Goal: Task Accomplishment & Management: Manage account settings

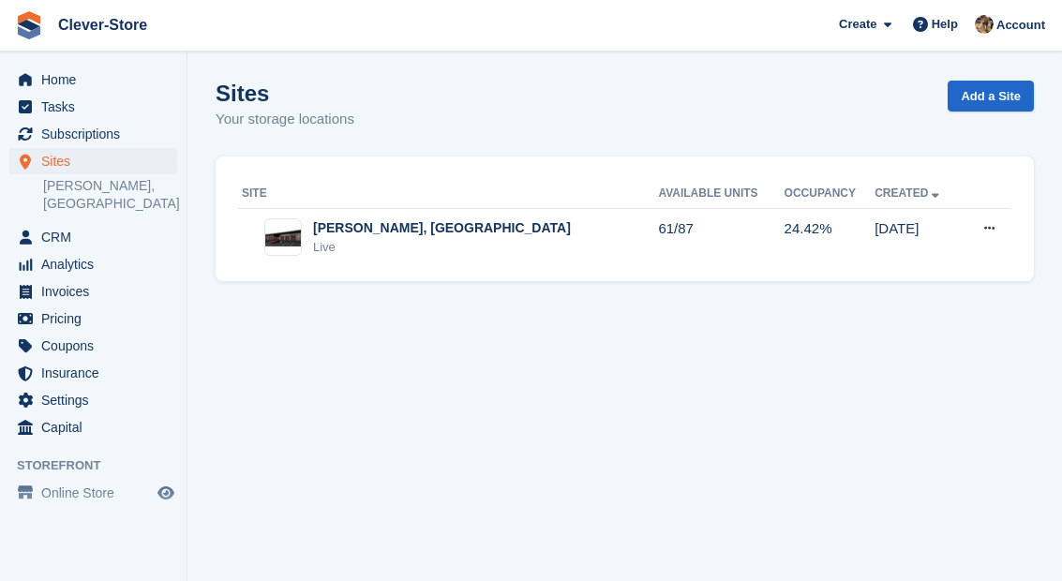
click at [102, 130] on span "Subscriptions" at bounding box center [97, 134] width 112 height 26
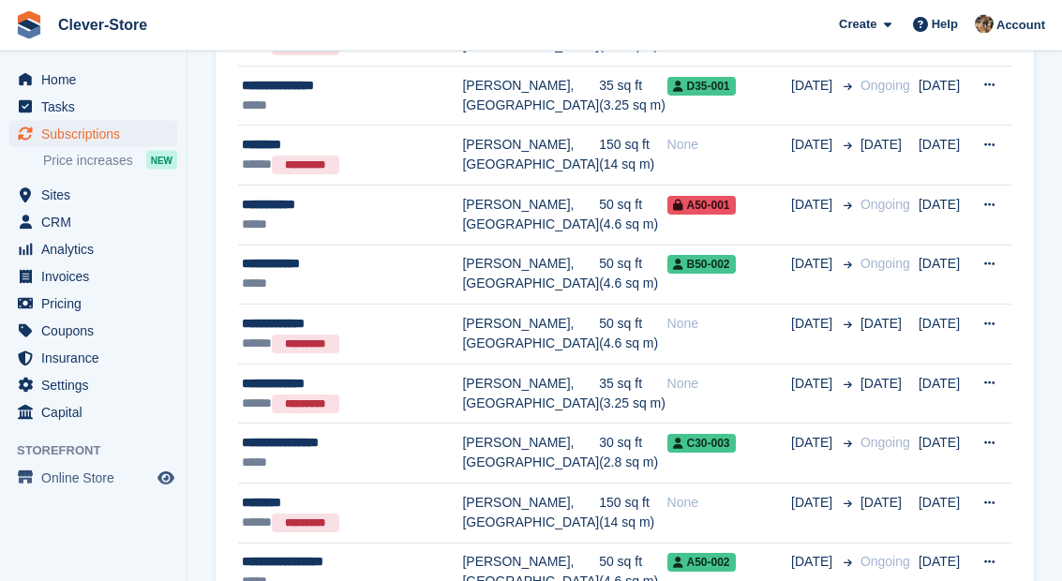
scroll to position [1062, 0]
click at [529, 186] on td "[PERSON_NAME], [GEOGRAPHIC_DATA]" at bounding box center [530, 216] width 137 height 60
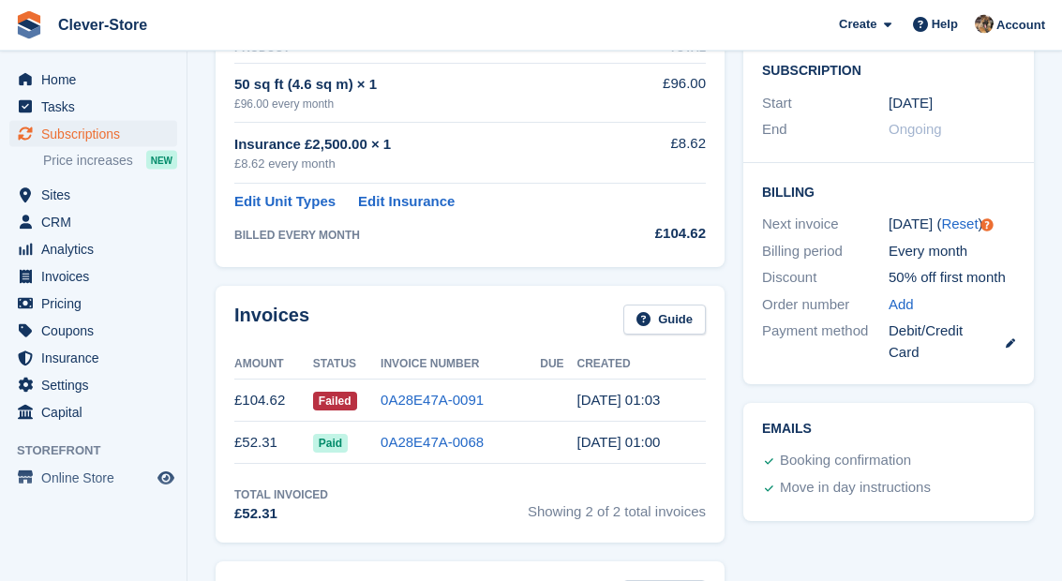
scroll to position [375, 0]
click at [82, 400] on span "Capital" at bounding box center [97, 412] width 112 height 26
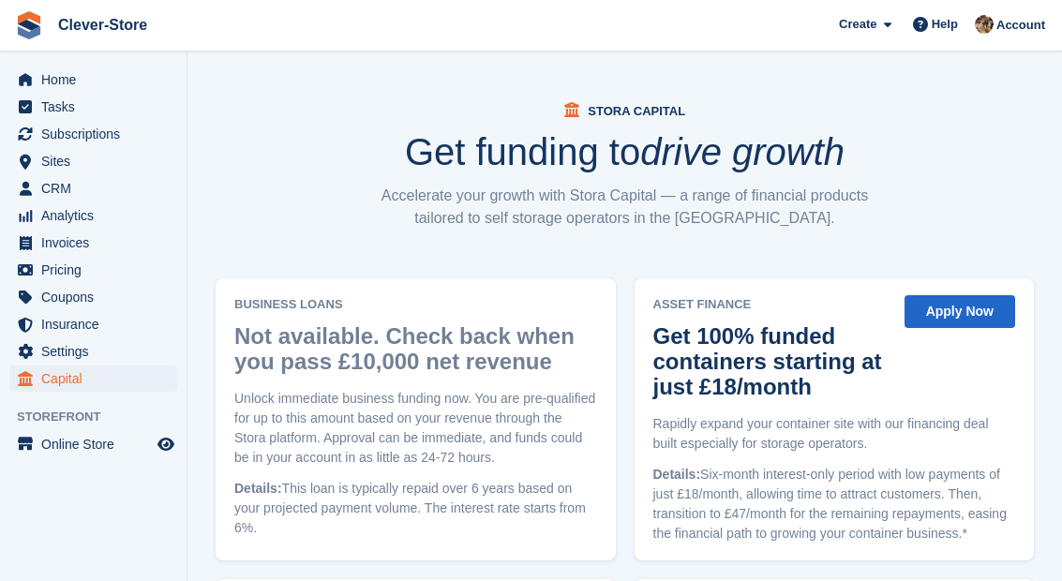
click at [77, 360] on span "Settings" at bounding box center [97, 351] width 112 height 26
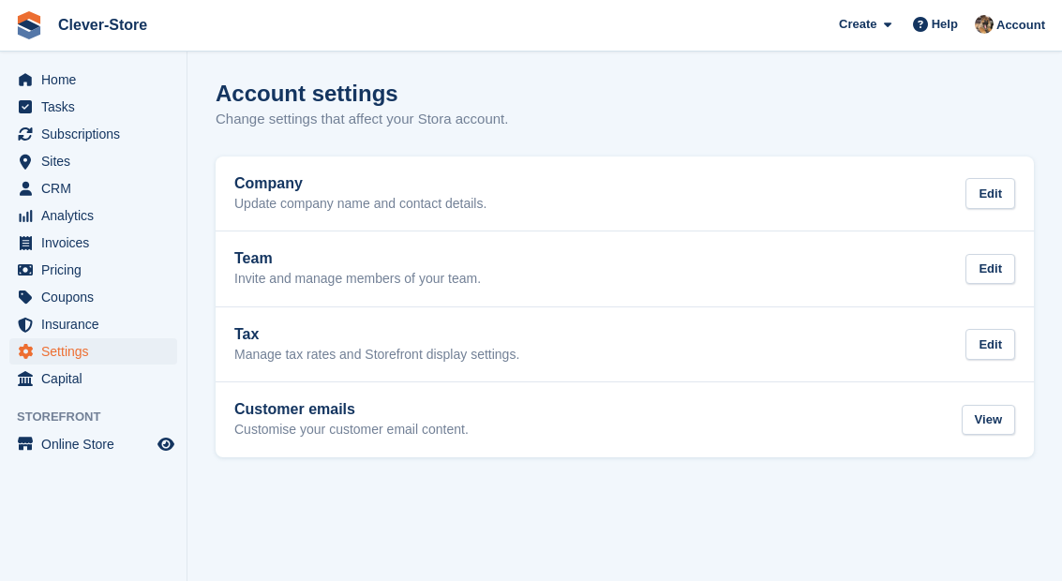
click at [395, 453] on link "Customer emails Customise your customer email content. View" at bounding box center [625, 419] width 818 height 75
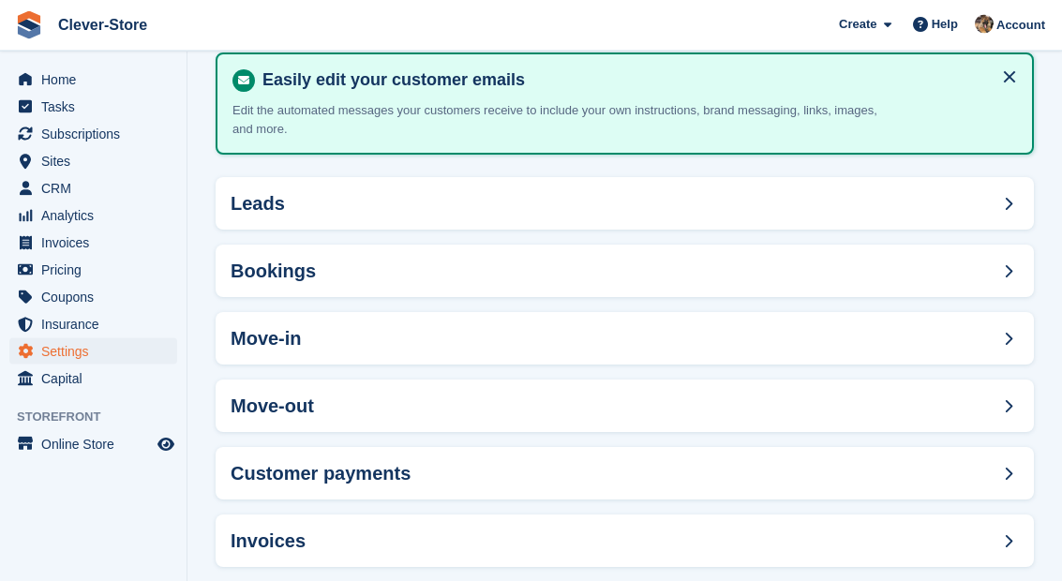
scroll to position [131, 0]
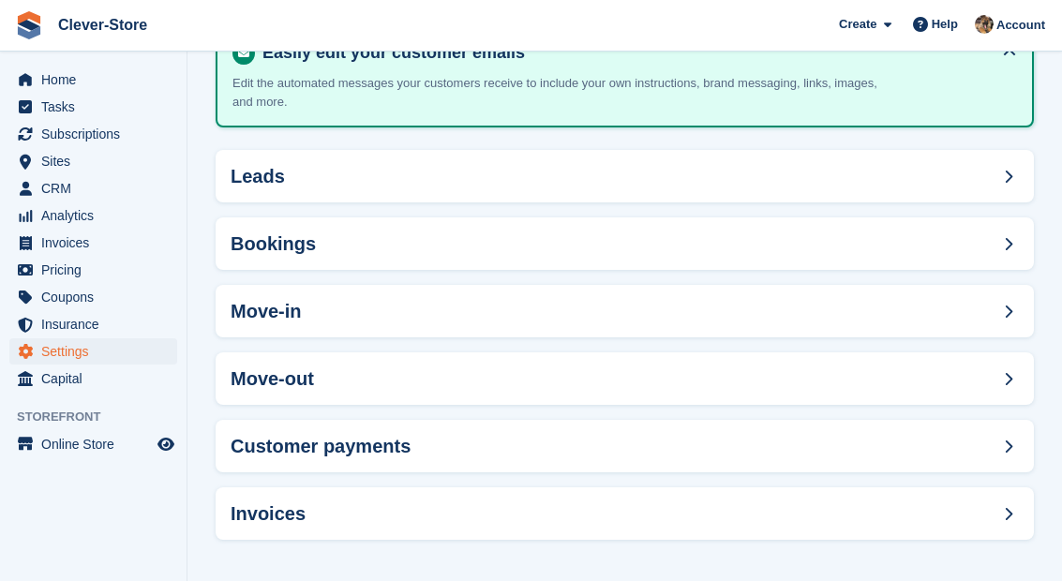
click at [516, 460] on div "Customer payments" at bounding box center [625, 446] width 818 height 52
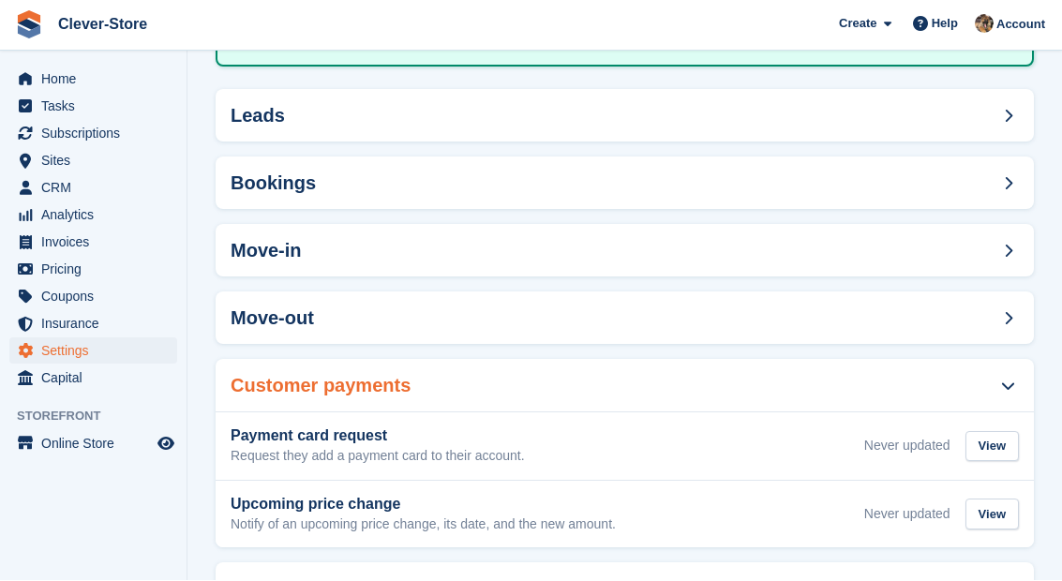
scroll to position [266, 0]
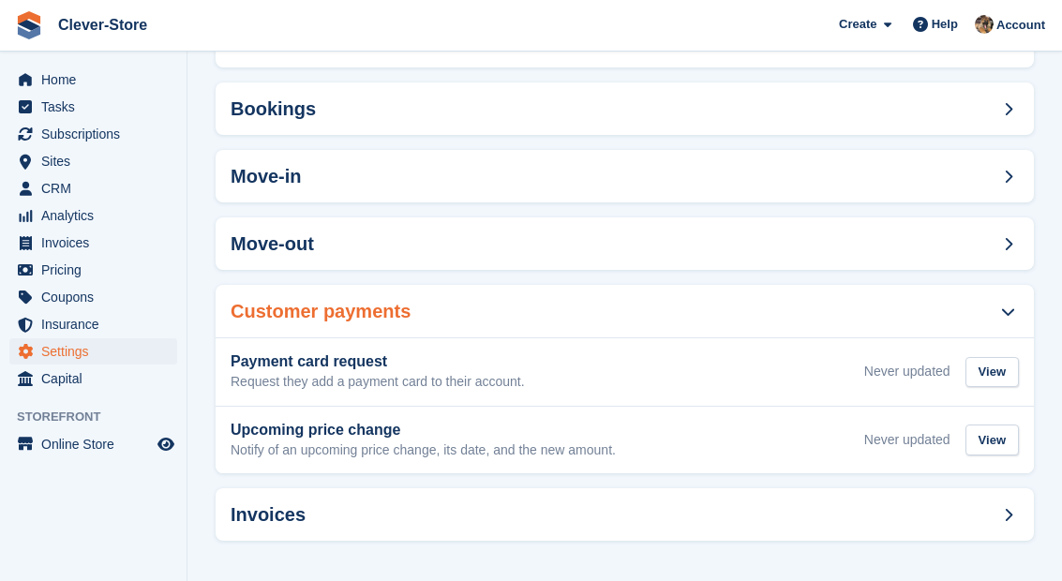
click at [489, 518] on div "Invoices" at bounding box center [625, 514] width 818 height 52
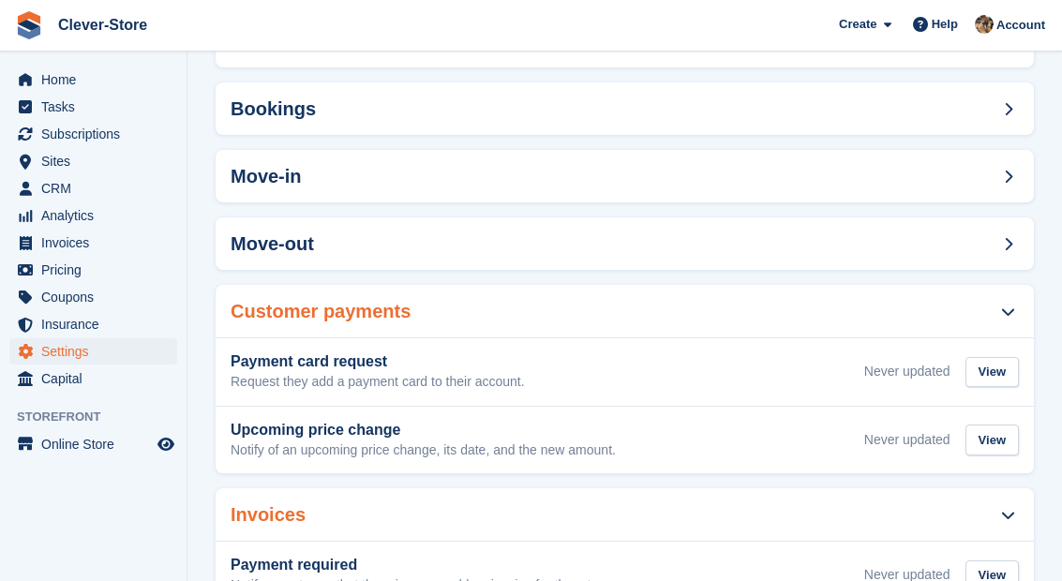
scroll to position [326, 0]
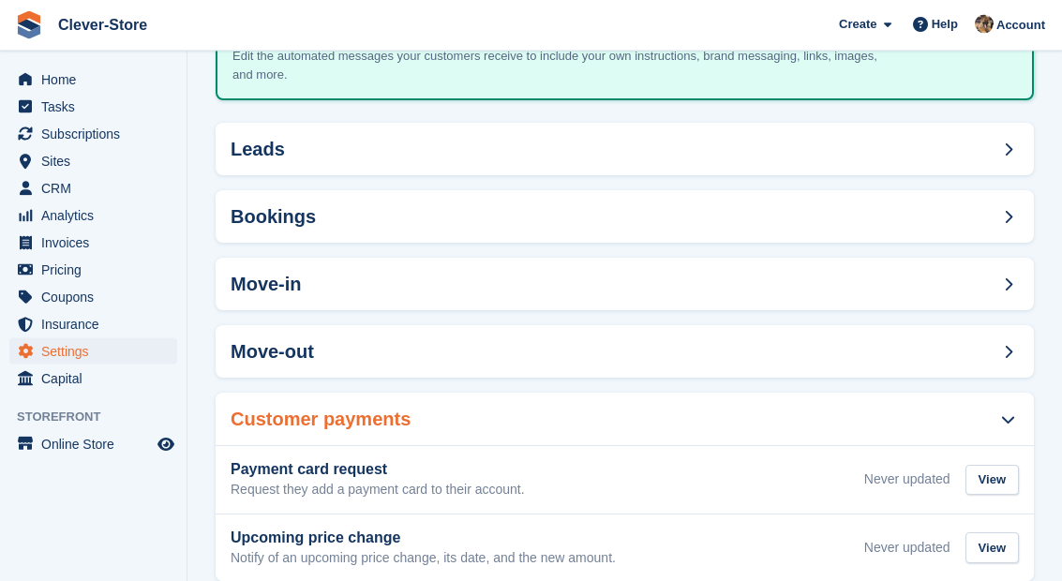
click at [570, 360] on div "Move-out" at bounding box center [625, 352] width 818 height 52
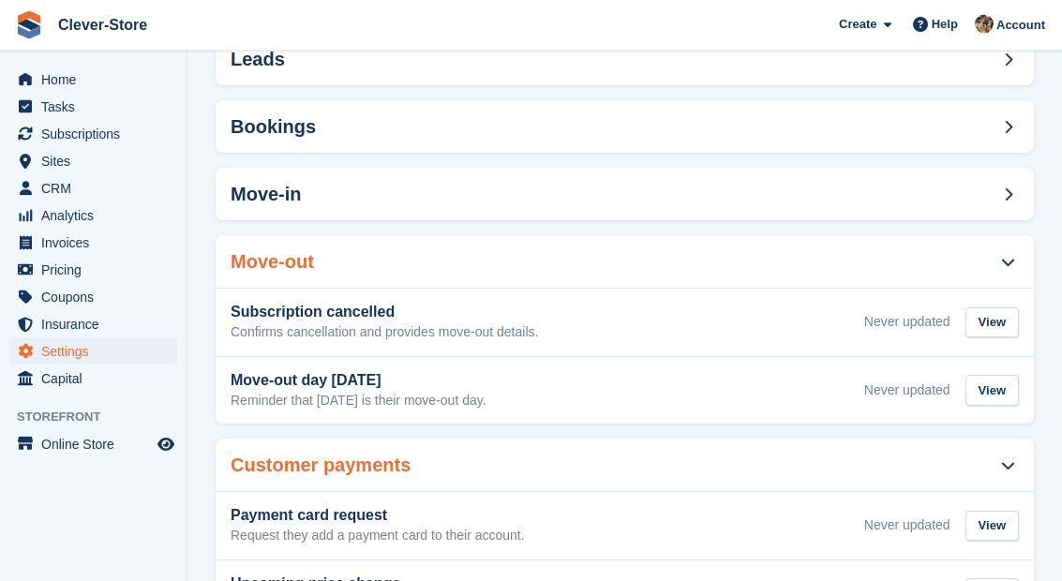
scroll to position [248, 0]
click at [479, 342] on div "Subscription cancelled Confirms cancellation and provides move-out details. Nev…" at bounding box center [625, 322] width 818 height 67
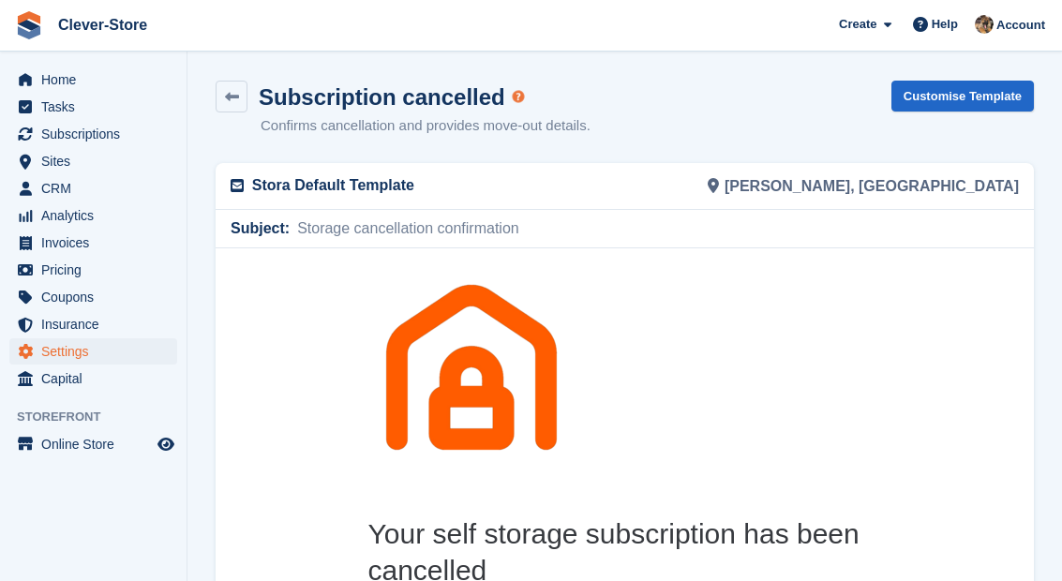
click at [232, 102] on icon at bounding box center [232, 97] width 14 height 14
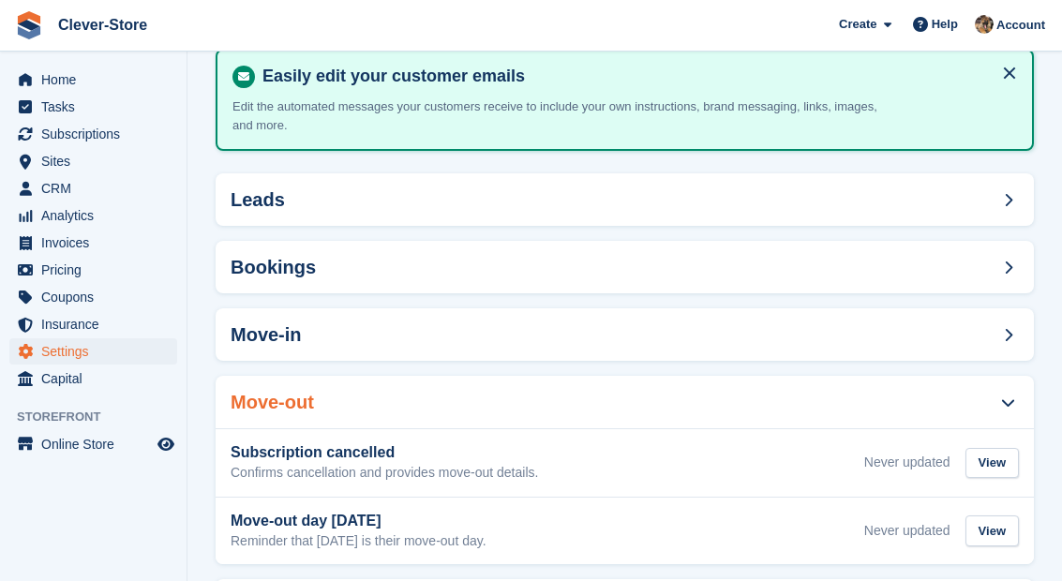
scroll to position [124, 0]
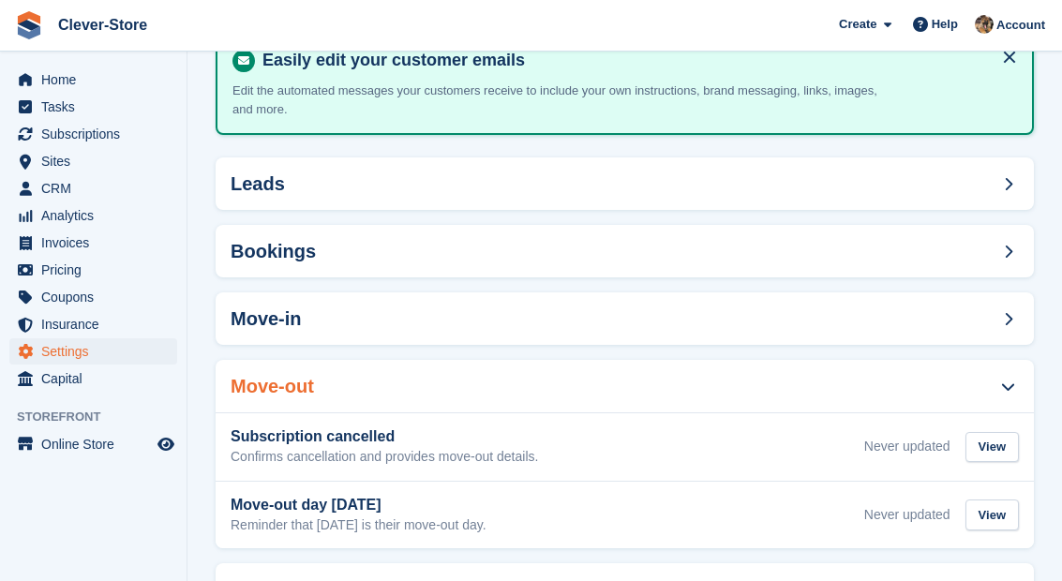
click at [548, 259] on div "Bookings" at bounding box center [625, 251] width 818 height 52
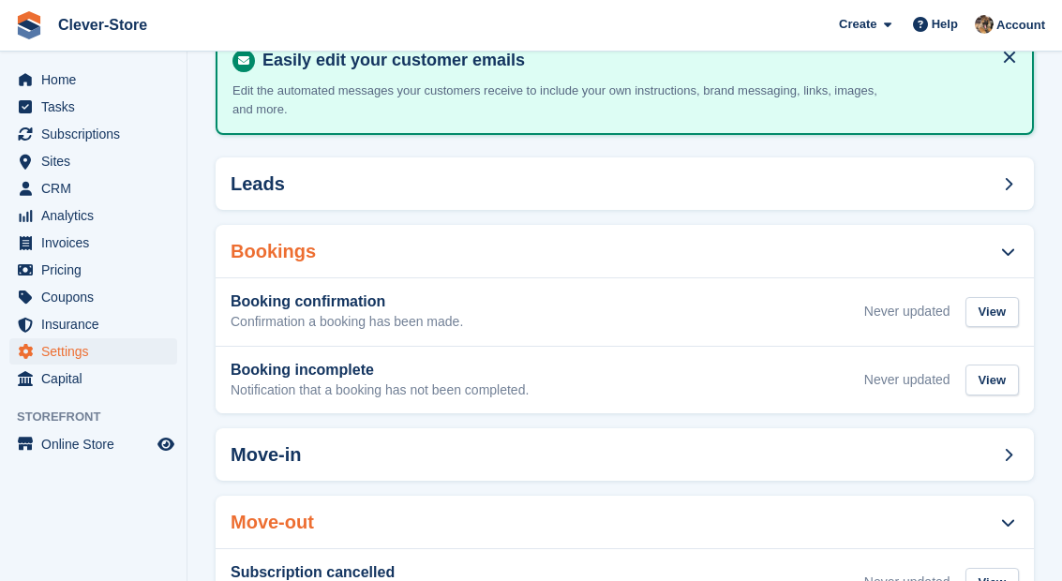
click at [498, 320] on div "Booking confirmation Confirmation a booking has been made. Never updated View" at bounding box center [625, 311] width 788 height 37
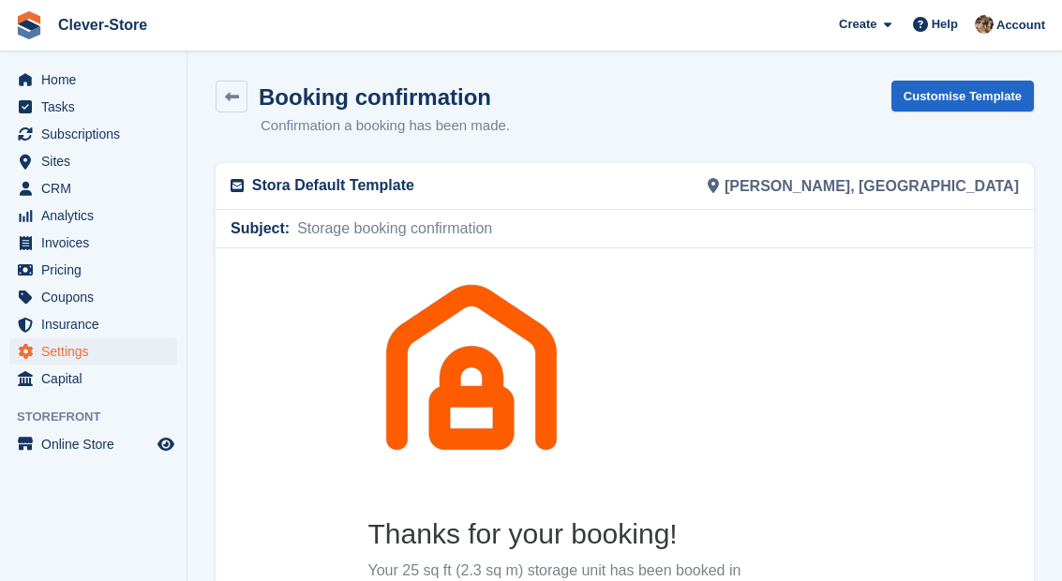
click at [235, 102] on icon at bounding box center [232, 97] width 14 height 14
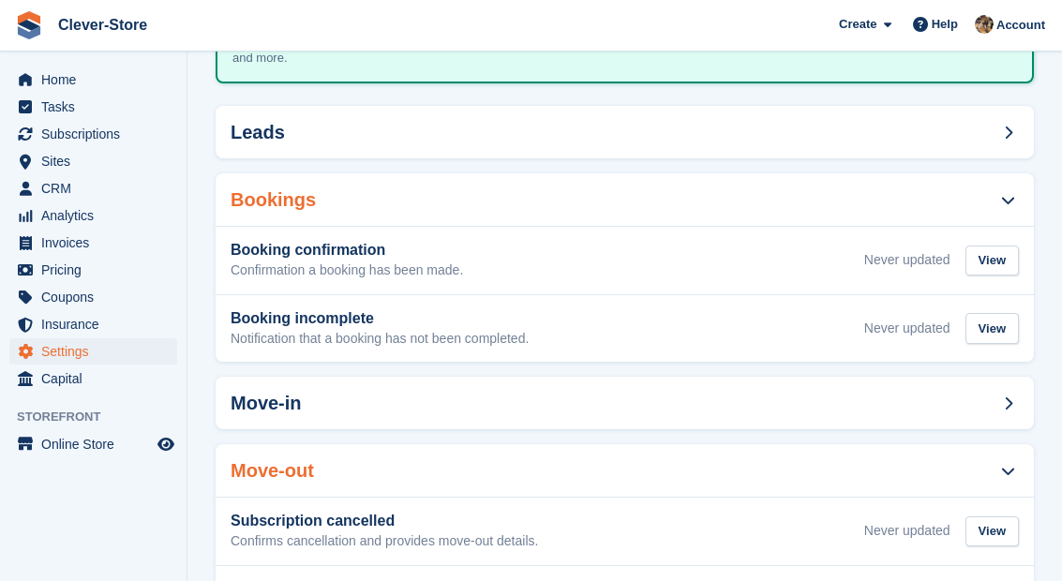
scroll to position [172, 0]
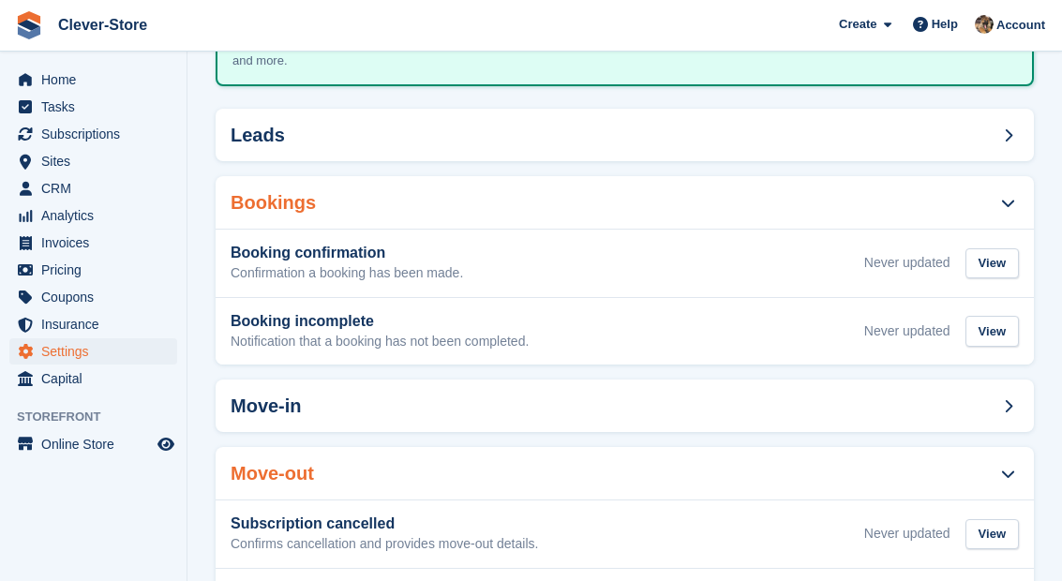
click at [403, 415] on div "Move-in" at bounding box center [625, 406] width 818 height 52
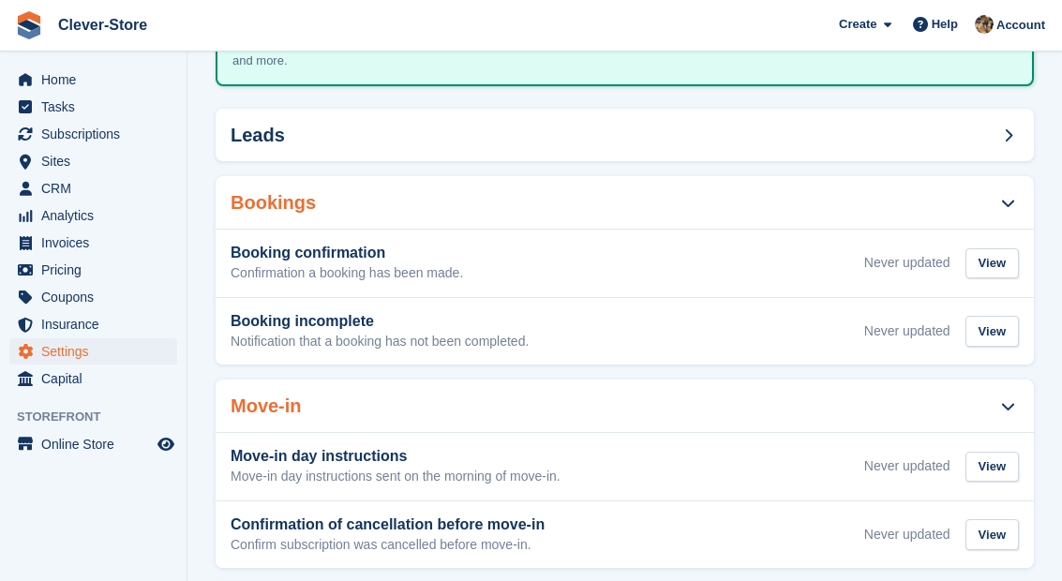
click at [342, 470] on p "Move-in day instructions sent on the morning of move-in." at bounding box center [396, 477] width 330 height 17
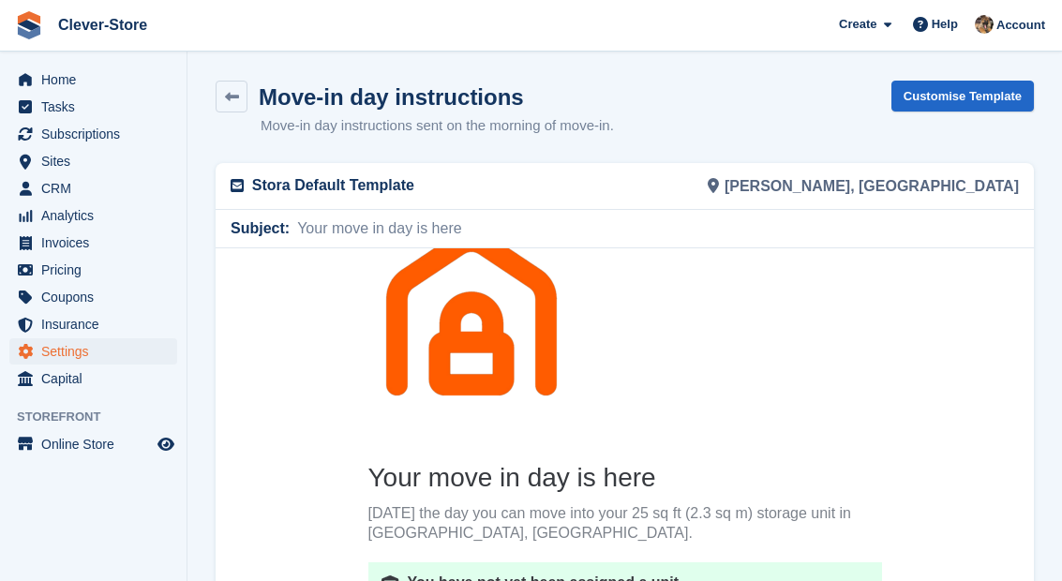
scroll to position [53, 0]
click at [81, 247] on span "Invoices" at bounding box center [97, 243] width 112 height 26
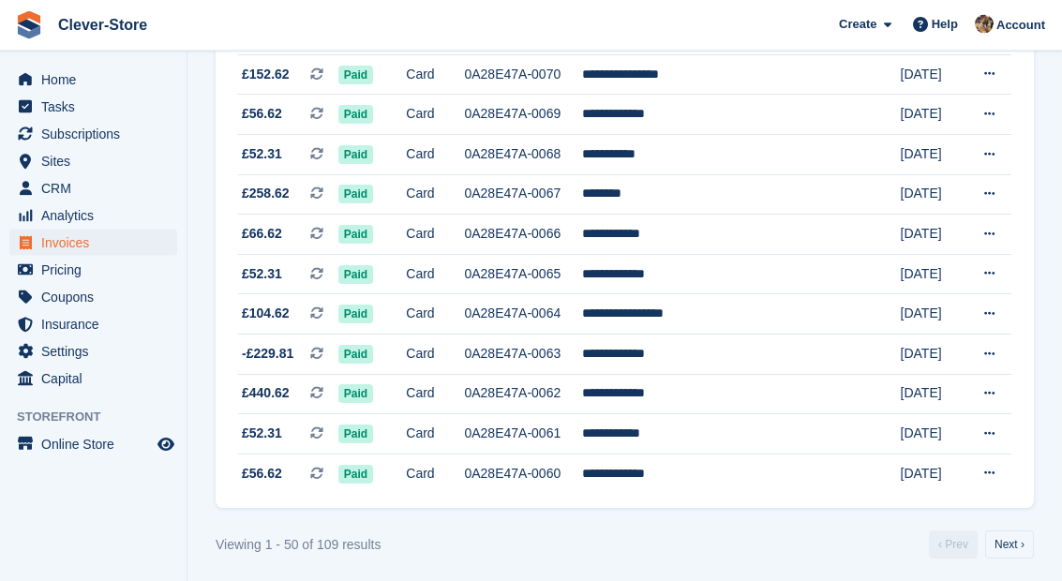
scroll to position [1741, 0]
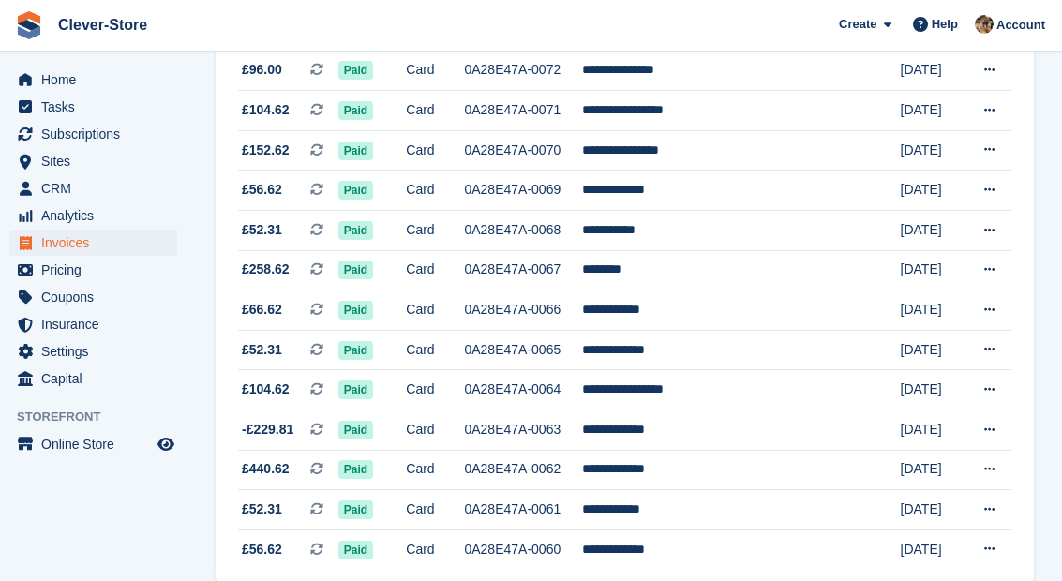
click at [60, 82] on span "Home" at bounding box center [97, 80] width 112 height 26
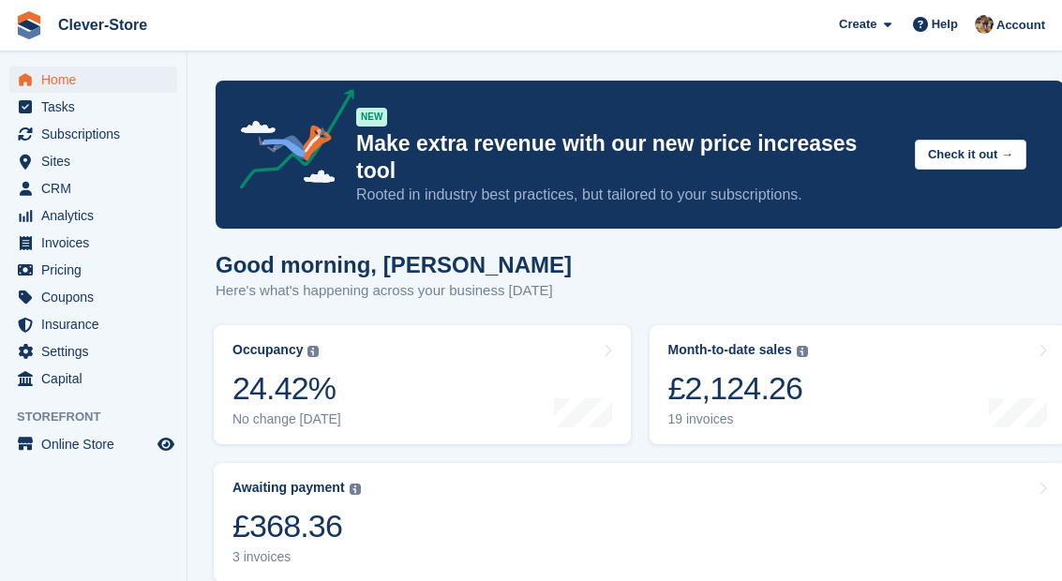
click at [280, 507] on div "£368.36" at bounding box center [296, 526] width 128 height 38
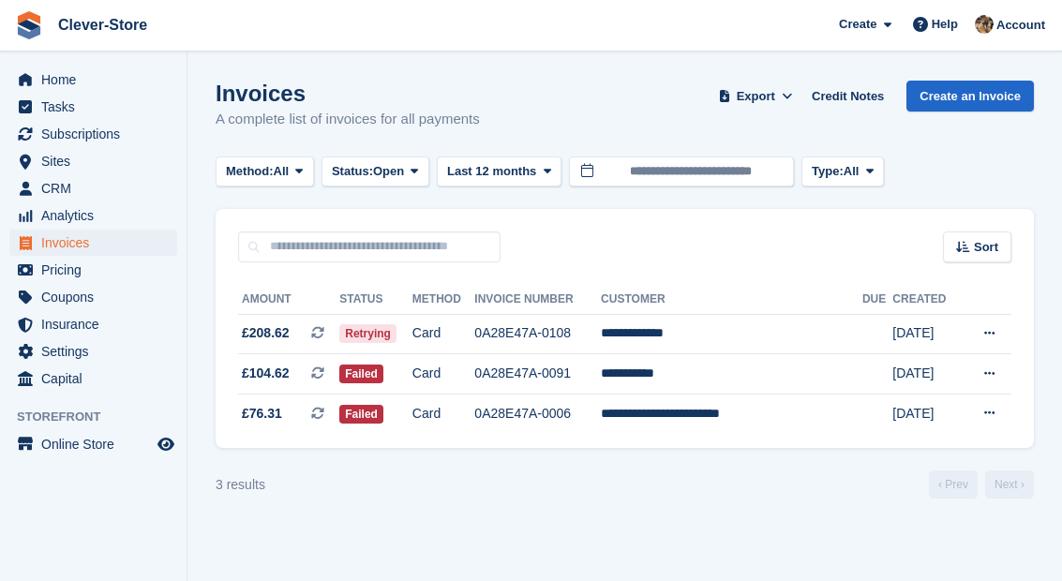
click at [577, 428] on td "0A28E47A-0006" at bounding box center [537, 413] width 127 height 39
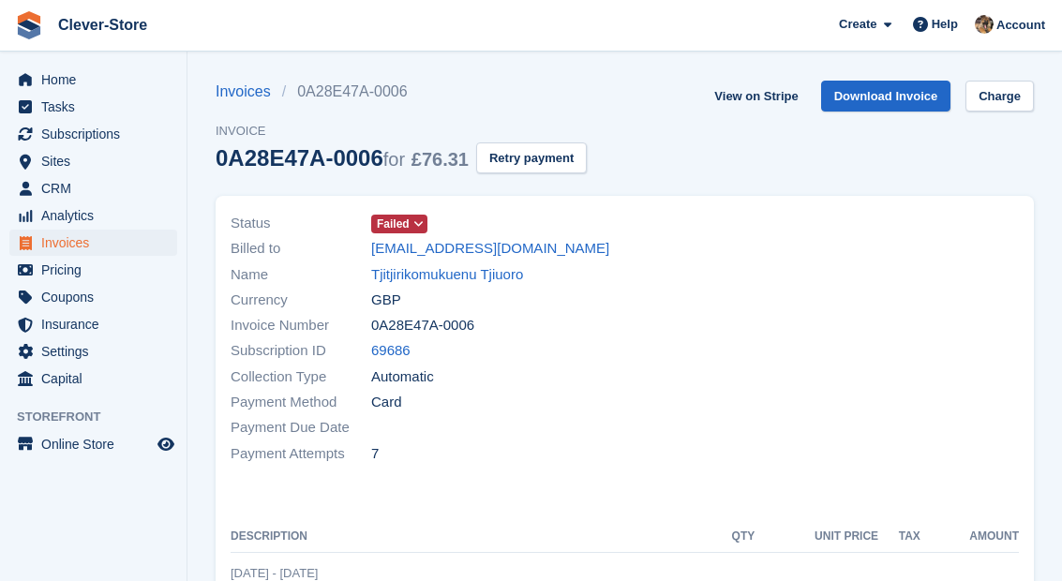
click at [113, 139] on span "Subscriptions" at bounding box center [97, 134] width 112 height 26
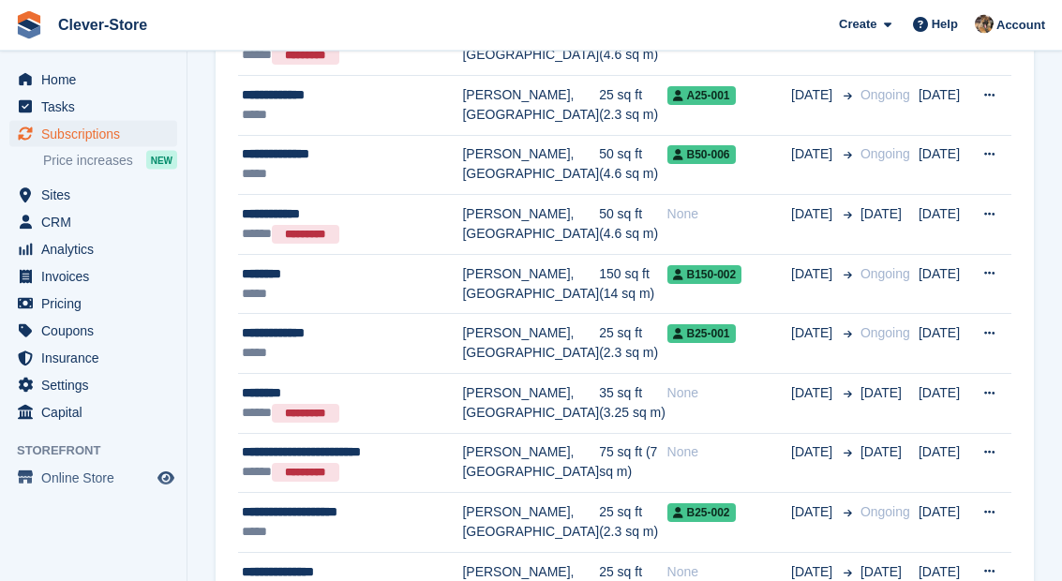
scroll to position [2269, 0]
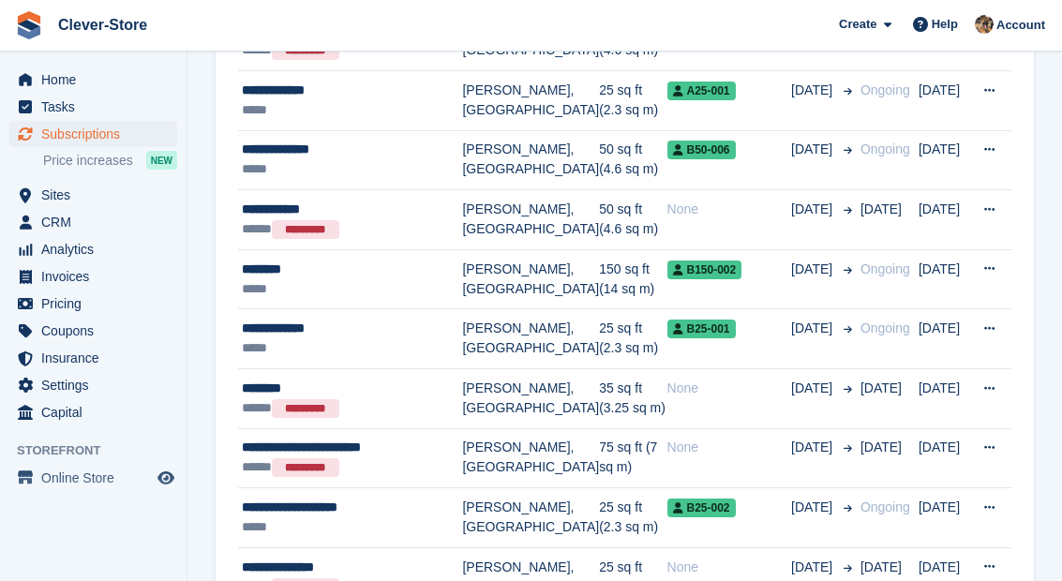
click at [339, 458] on div "*********" at bounding box center [305, 467] width 67 height 19
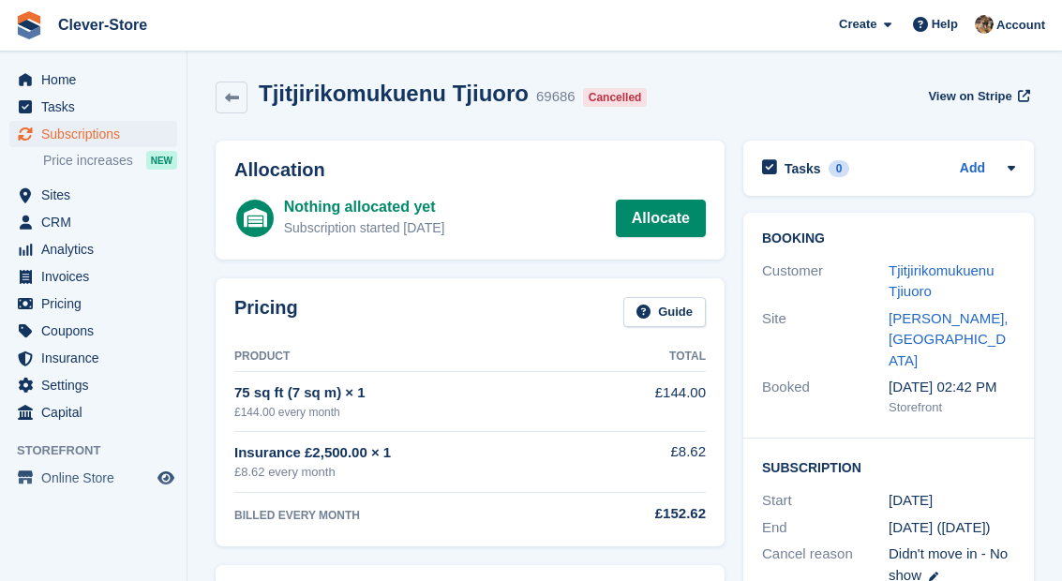
click at [237, 94] on icon at bounding box center [232, 98] width 14 height 14
